Goal: Information Seeking & Learning: Learn about a topic

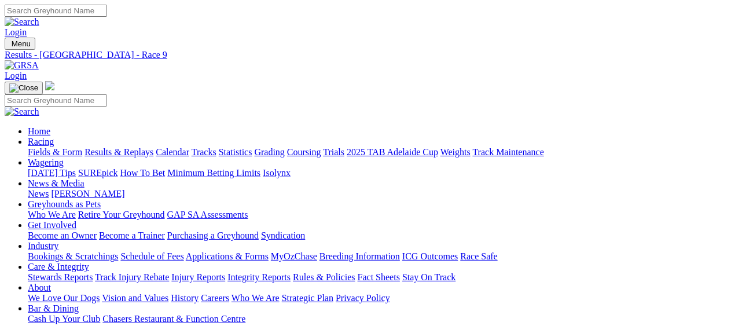
click at [39, 147] on link "Fields & Form" at bounding box center [55, 152] width 54 height 10
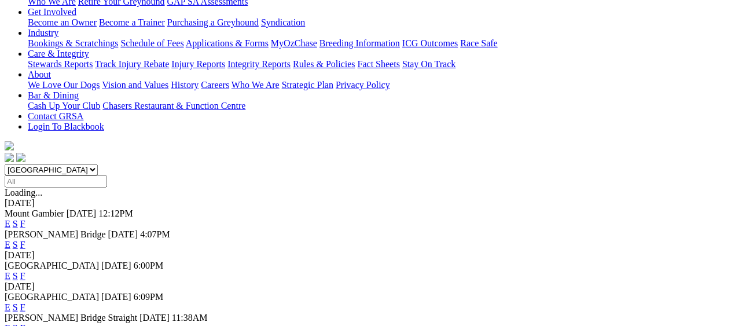
scroll to position [232, 0]
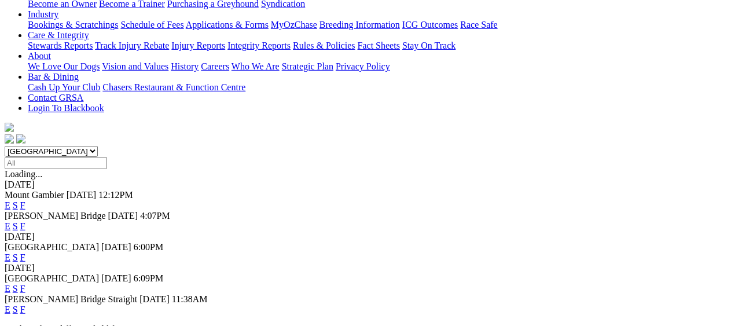
click at [25, 284] on link "F" at bounding box center [22, 289] width 5 height 10
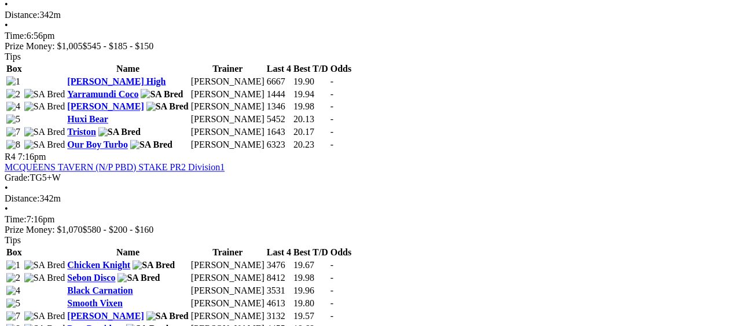
scroll to position [926, 0]
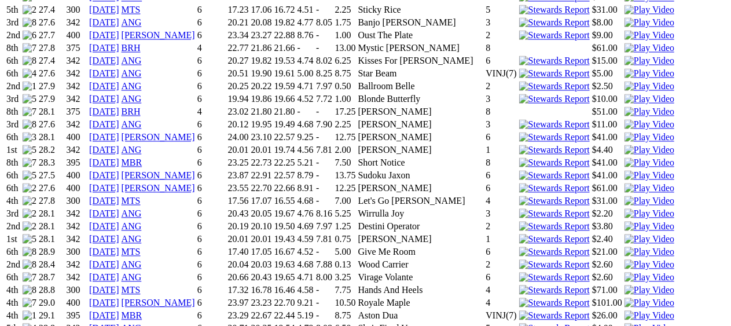
scroll to position [1042, 0]
